Goal: Information Seeking & Learning: Check status

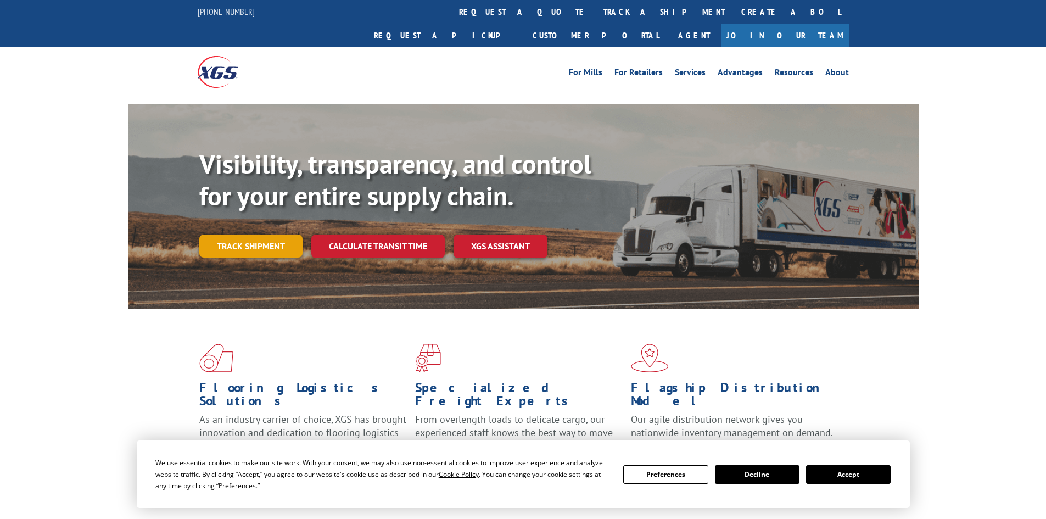
click at [254, 234] on link "Track shipment" at bounding box center [250, 245] width 103 height 23
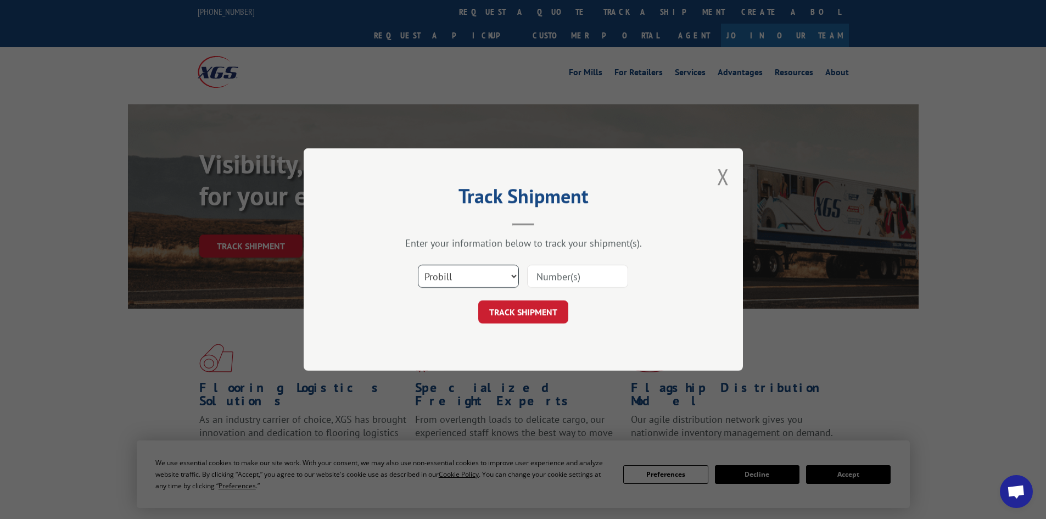
click at [441, 277] on select "Select category... Probill BOL PO" at bounding box center [468, 276] width 101 height 23
select select "po"
click at [418, 265] on select "Select category... Probill BOL PO" at bounding box center [468, 276] width 101 height 23
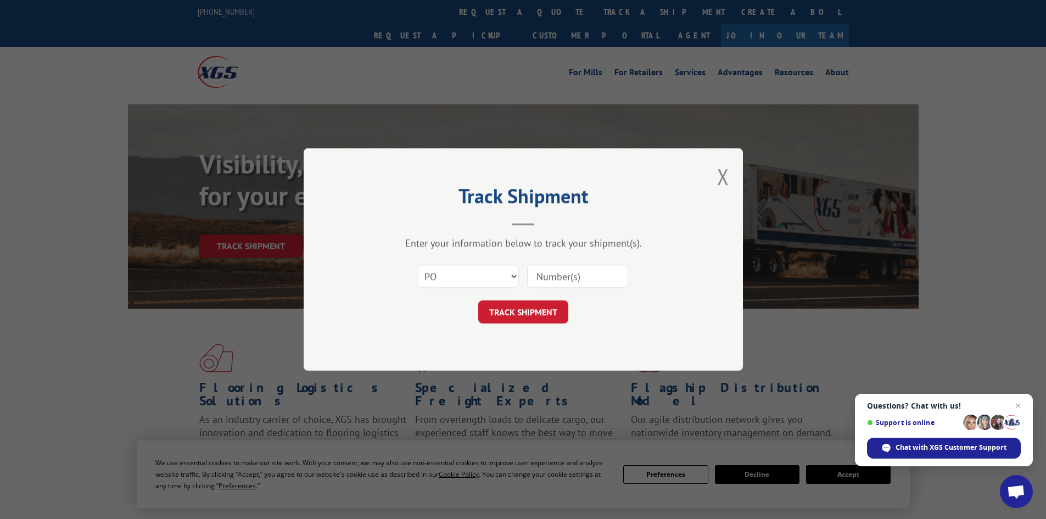
click at [546, 277] on input at bounding box center [577, 276] width 101 height 23
paste input "14538762"
type input "14538762"
click at [536, 319] on button "TRACK SHIPMENT" at bounding box center [523, 311] width 90 height 23
